Goal: Information Seeking & Learning: Get advice/opinions

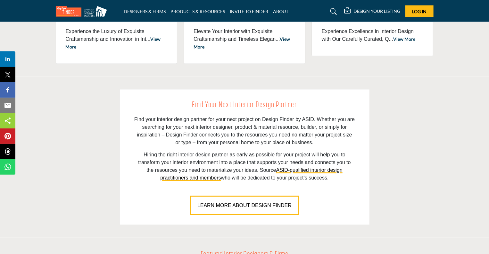
scroll to position [15, 0]
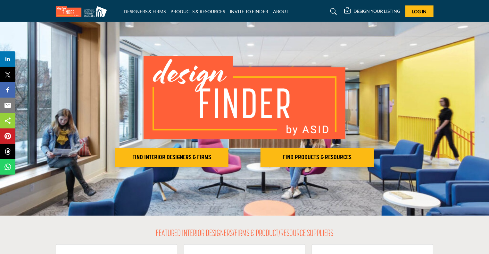
drag, startPoint x: 492, startPoint y: 38, endPoint x: 490, endPoint y: 80, distance: 41.8
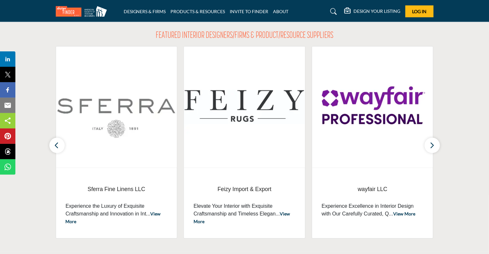
scroll to position [237, 0]
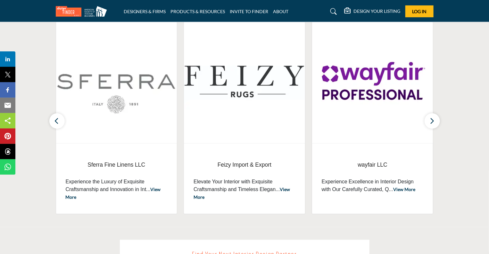
drag, startPoint x: 487, startPoint y: 81, endPoint x: 487, endPoint y: 98, distance: 17.6
click at [487, 100] on section "FEATURED INTERIOR DESIGNERS/FIRMS & PRODUCT/RESOURCE SUPPLIERS Sferra Fine Line…" at bounding box center [244, 109] width 489 height 233
click at [489, 71] on section "FEATURED INTERIOR DESIGNERS/FIRMS & PRODUCT/RESOURCE SUPPLIERS Sferra Fine Line…" at bounding box center [244, 109] width 489 height 233
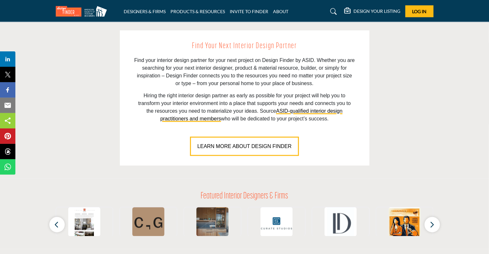
scroll to position [441, 0]
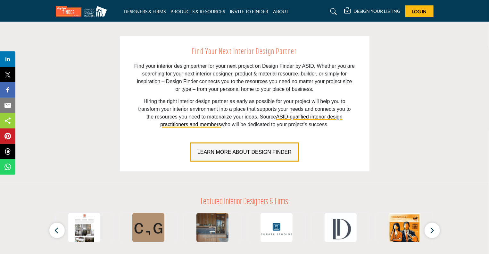
click at [254, 153] on span "LEARN MORE ABOUT DESIGN FINDER" at bounding box center [245, 151] width 94 height 5
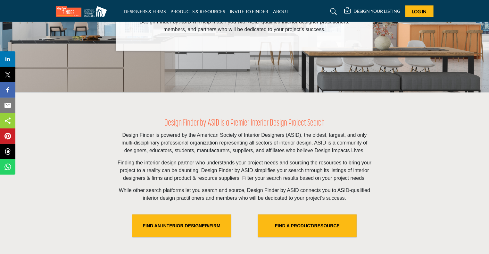
scroll to position [92, 0]
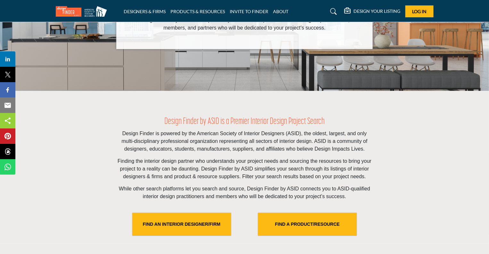
drag, startPoint x: 492, startPoint y: 39, endPoint x: 486, endPoint y: 71, distance: 31.8
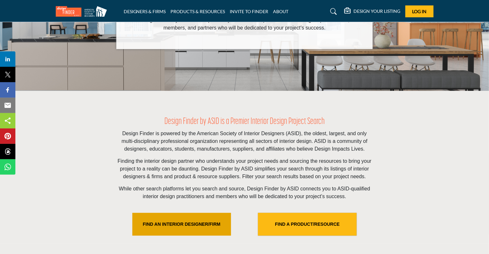
click at [188, 225] on link "FIND AN INTERIOR DESIGNER/FIRM" at bounding box center [181, 224] width 99 height 23
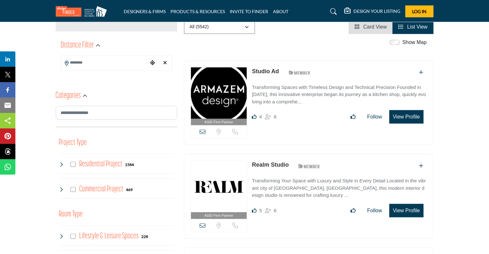
scroll to position [59, 0]
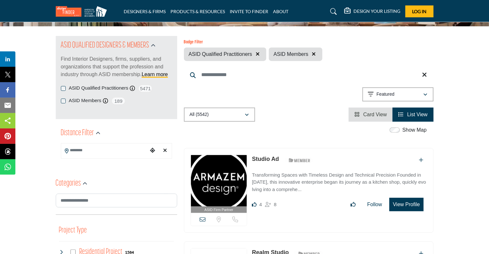
click at [208, 76] on input "Search Keyword" at bounding box center [309, 74] width 250 height 15
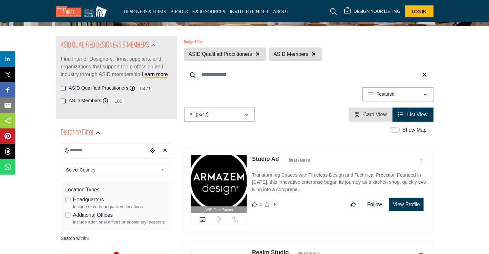
click at [99, 150] on input "Search Location" at bounding box center [104, 150] width 87 height 13
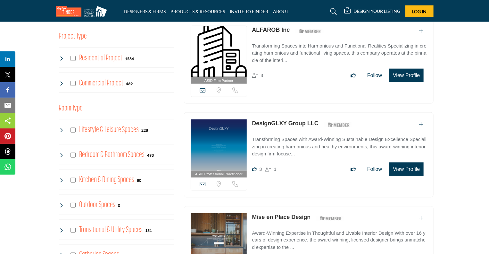
scroll to position [135, 0]
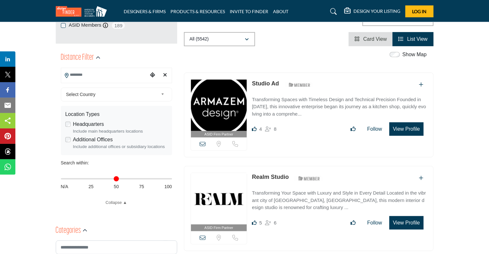
click at [84, 91] on span "Select Country" at bounding box center [112, 94] width 92 height 8
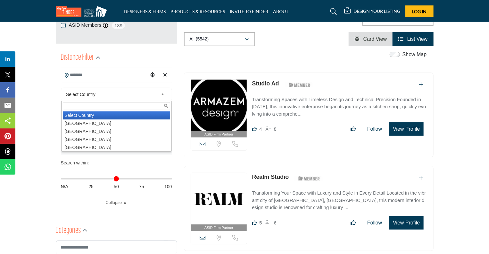
click at [81, 120] on li "United States" at bounding box center [116, 123] width 107 height 8
click at [81, 73] on input "Search Location" at bounding box center [104, 75] width 87 height 13
type input "***"
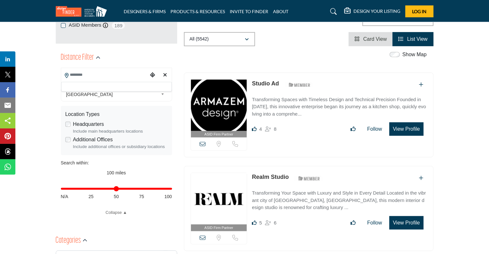
click at [123, 73] on input "Search Location" at bounding box center [104, 75] width 87 height 13
click at [158, 59] on div "Distance Filter" at bounding box center [116, 58] width 111 height 12
click at [121, 73] on input "**********" at bounding box center [104, 75] width 87 height 13
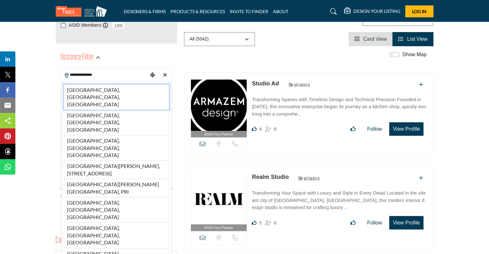
click at [105, 89] on li "Santa Cruz, CA, USA" at bounding box center [117, 96] width 106 height 25
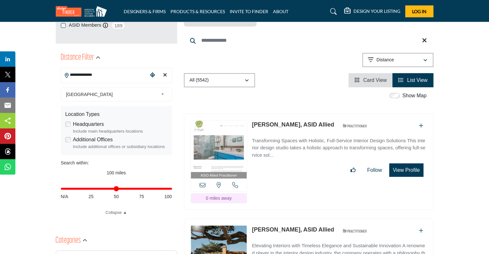
type input "**********"
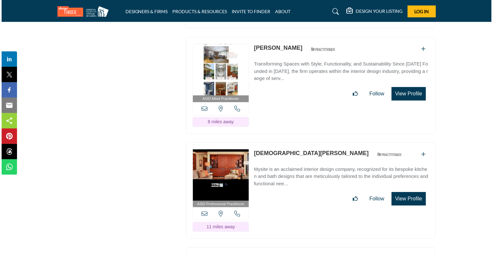
scroll to position [1167, 0]
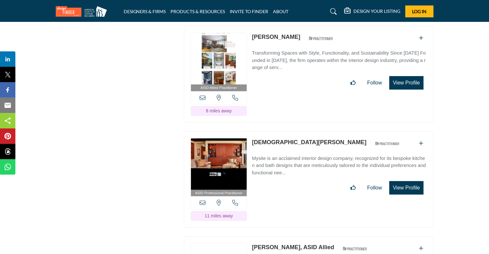
click at [412, 181] on button "View Profile" at bounding box center [407, 187] width 34 height 13
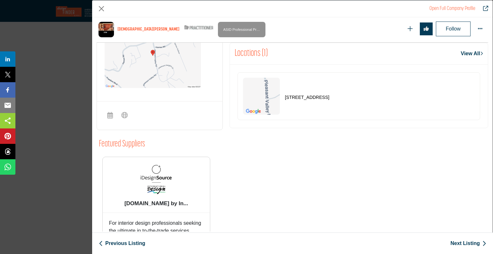
scroll to position [183, 0]
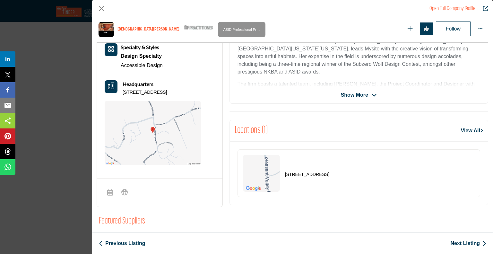
click at [329, 173] on p "[STREET_ADDRESS]" at bounding box center [307, 174] width 44 height 6
drag, startPoint x: 491, startPoint y: 144, endPoint x: 489, endPoint y: 138, distance: 6.1
click at [489, 139] on div "Kristen Totah ASID Qualified Practitioner who validates work and experience to …" at bounding box center [292, 124] width 400 height 214
click at [355, 91] on span "Show More" at bounding box center [354, 95] width 27 height 8
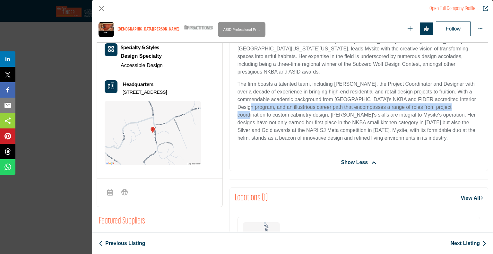
click at [489, 101] on div "Open Full Company Profile Kristen Totah ASID Qualified Practitioner who validat…" at bounding box center [292, 127] width 401 height 254
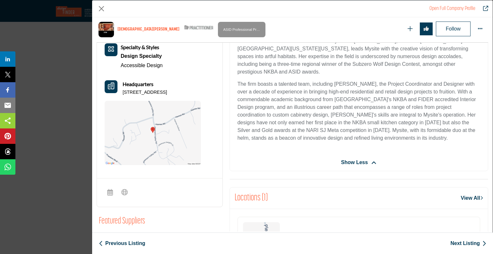
click at [438, 76] on div "Mysite is an acclaimed interior design company, recognized for its bespoke kitc…" at bounding box center [359, 80] width 258 height 148
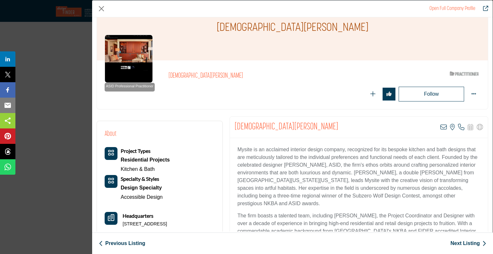
scroll to position [25, 0]
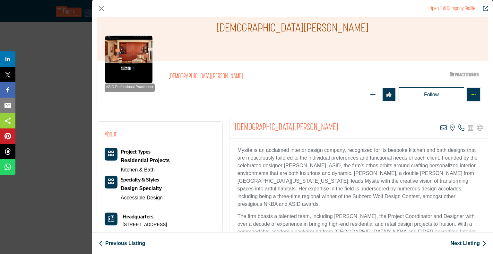
click at [471, 95] on icon "More Options" at bounding box center [473, 94] width 5 height 5
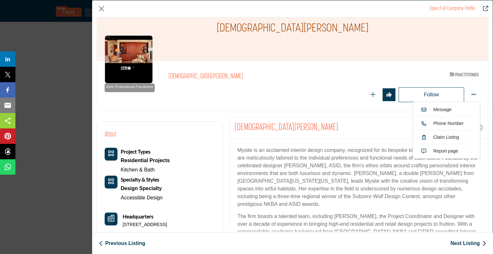
click at [418, 64] on div "ASID Professional Practitioner ASID Professional Practitioners have successfull…" at bounding box center [292, 85] width 391 height 49
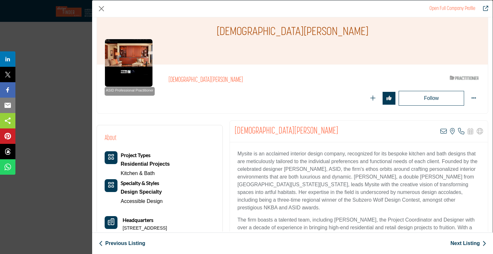
scroll to position [30, 0]
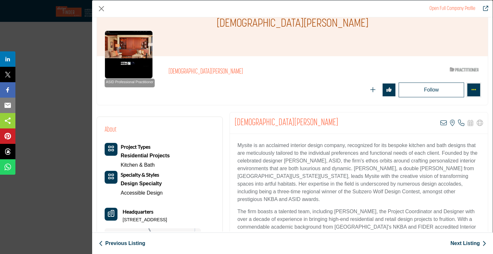
click at [475, 88] on button "More Options" at bounding box center [473, 89] width 13 height 13
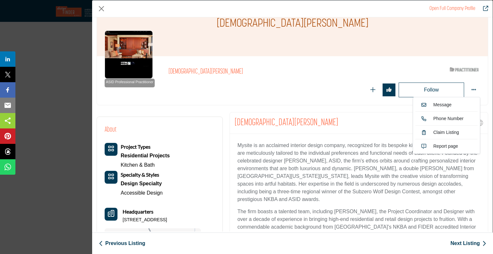
click at [442, 59] on div "ASID Professional Practitioner ASID Professional Practitioners have successfull…" at bounding box center [292, 80] width 391 height 49
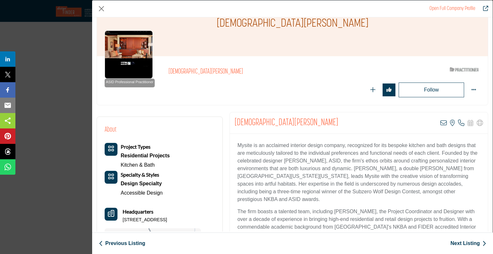
click at [463, 6] on link "Open Full Company Profile" at bounding box center [452, 8] width 46 height 5
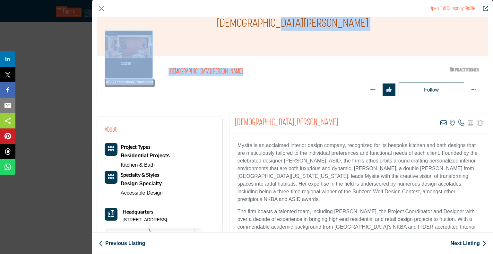
drag, startPoint x: 492, startPoint y: 37, endPoint x: 489, endPoint y: 63, distance: 25.9
click at [489, 63] on div "Kristen Totah ASID Qualified Practitioner who validates work and experience to …" at bounding box center [292, 124] width 400 height 214
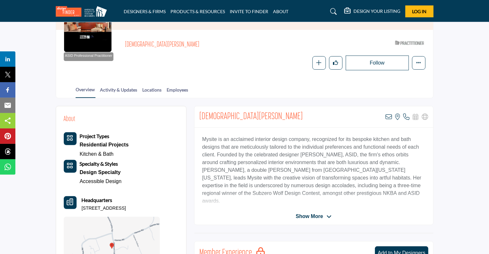
click at [304, 219] on div "Kristen Totah View email address of this listing View the location of this list…" at bounding box center [314, 165] width 240 height 119
click at [303, 213] on span "Show More" at bounding box center [309, 216] width 27 height 8
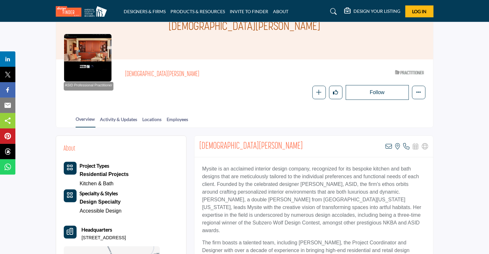
scroll to position [15, 0]
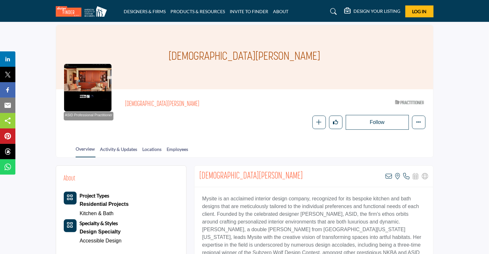
drag, startPoint x: 459, startPoint y: 51, endPoint x: 442, endPoint y: 39, distance: 20.3
click at [459, 51] on section "Home Designers & Firms Kristen Totah Kristen Totah ASID Professional Practition…" at bounding box center [244, 82] width 489 height 151
click at [420, 10] on span "Log In" at bounding box center [419, 11] width 14 height 5
